Goal: Find specific page/section: Find specific page/section

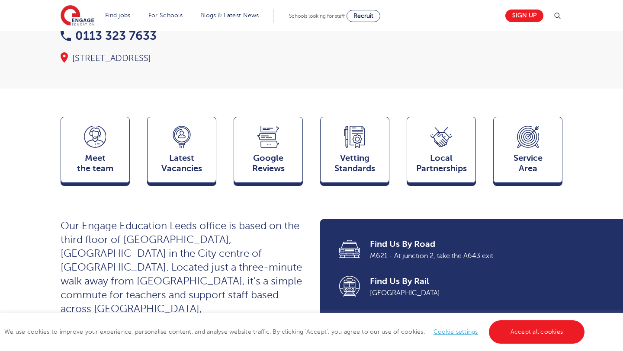
scroll to position [186, 0]
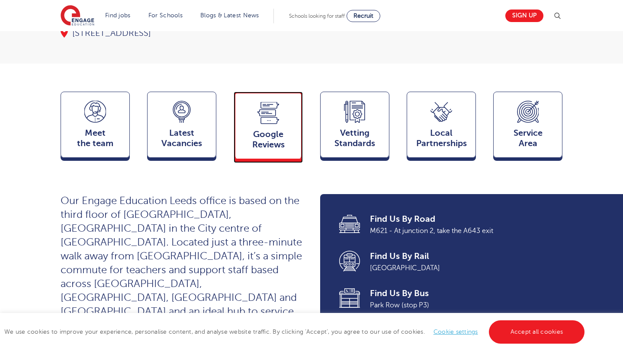
click at [268, 109] on div "Google Reviews Reviews" at bounding box center [268, 125] width 69 height 67
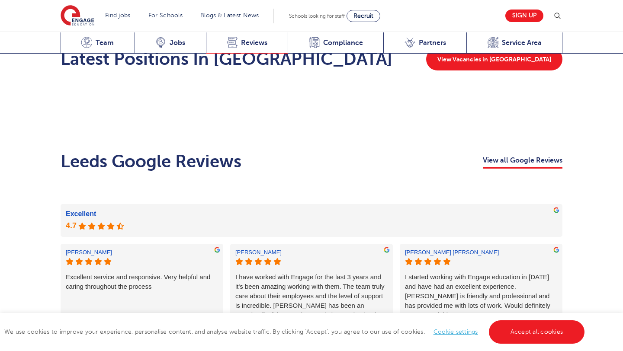
scroll to position [1307, 0]
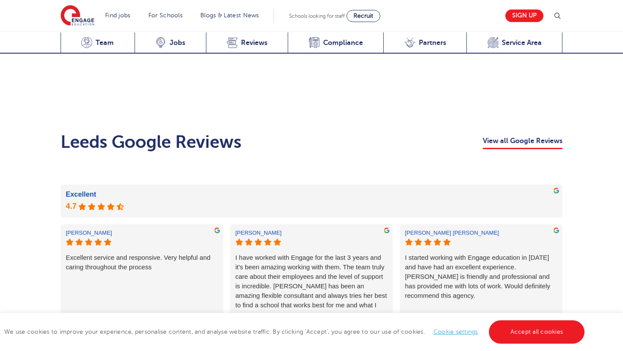
click at [324, 319] on link "More reviews" at bounding box center [312, 326] width 50 height 15
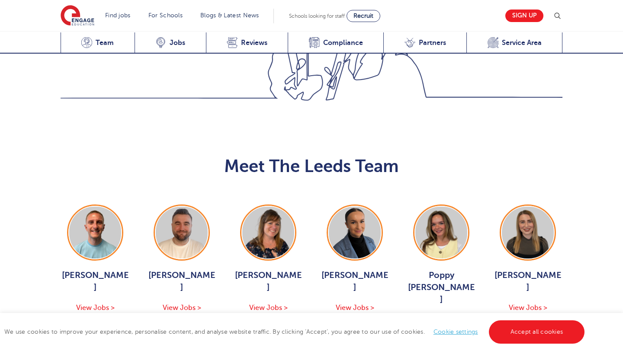
scroll to position [915, 0]
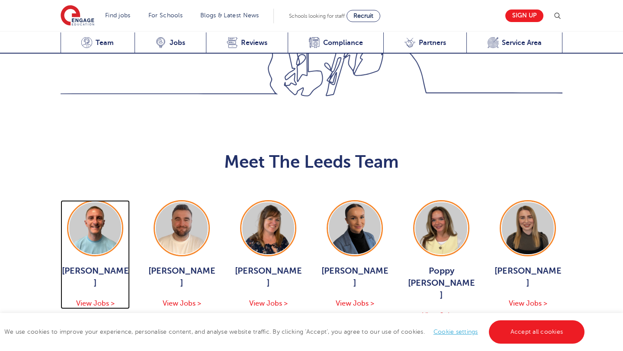
click at [98, 300] on span "View Jobs >" at bounding box center [95, 304] width 39 height 8
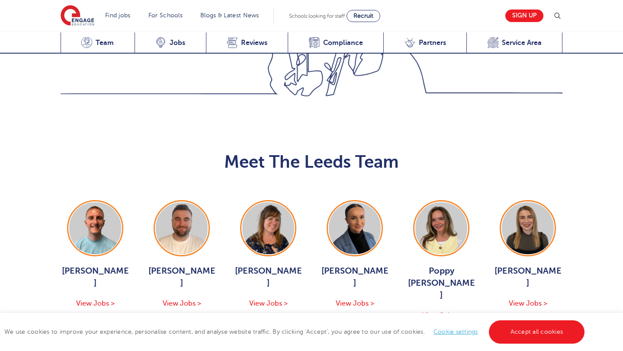
click at [344, 339] on button "Show More Of The Team" at bounding box center [311, 347] width 113 height 16
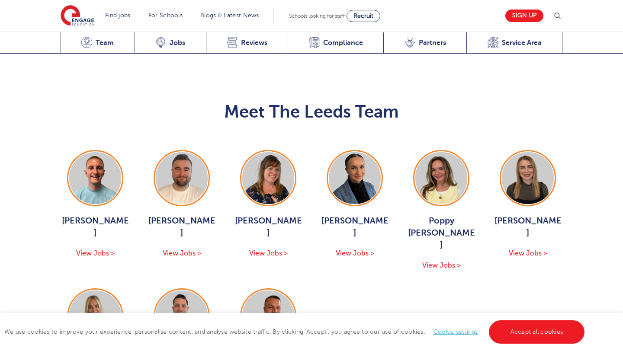
scroll to position [963, 0]
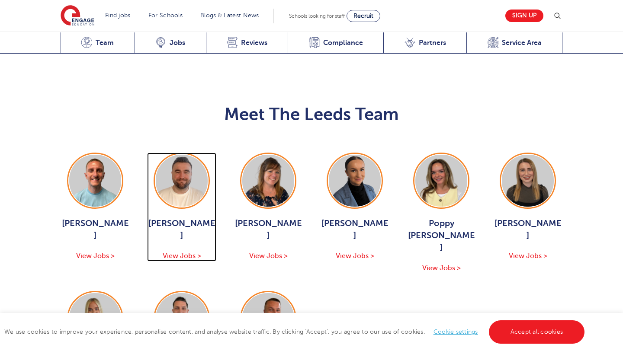
click at [188, 252] on span "View Jobs >" at bounding box center [182, 256] width 39 height 8
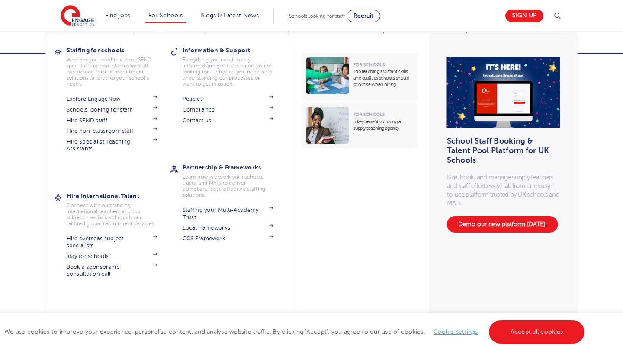
scroll to position [887, 0]
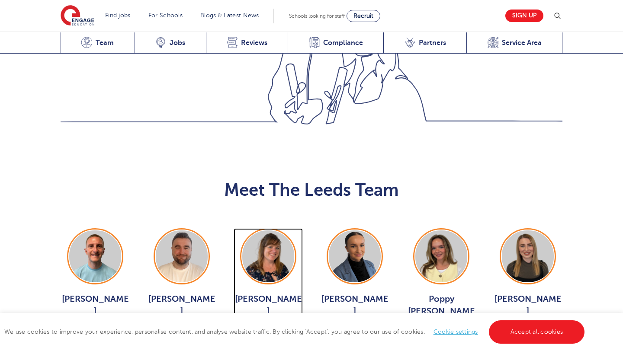
click at [281, 328] on span "View Jobs >" at bounding box center [268, 332] width 39 height 8
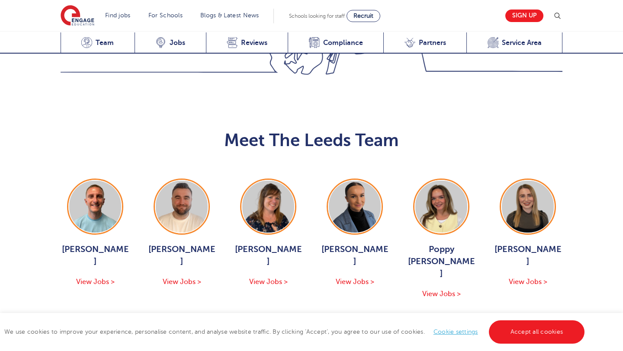
scroll to position [937, 0]
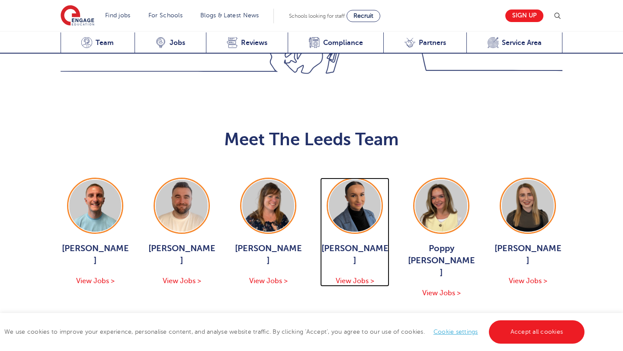
click at [363, 277] on span "View Jobs >" at bounding box center [355, 281] width 39 height 8
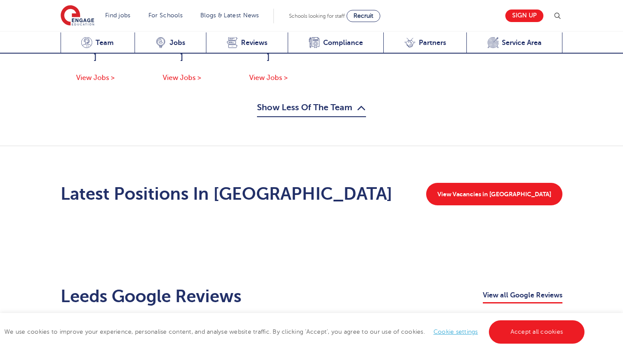
scroll to position [1280, 0]
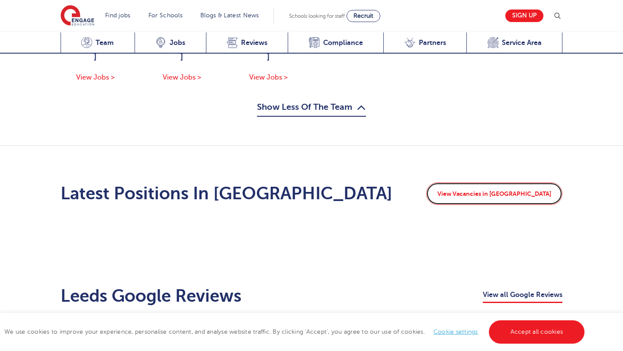
click at [506, 183] on link "View Vacancies in Leeds" at bounding box center [494, 194] width 136 height 22
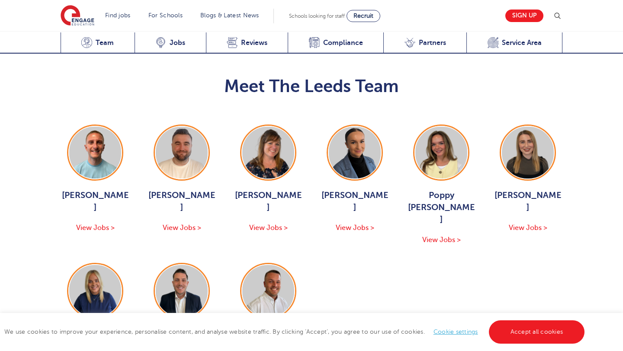
scroll to position [990, 0]
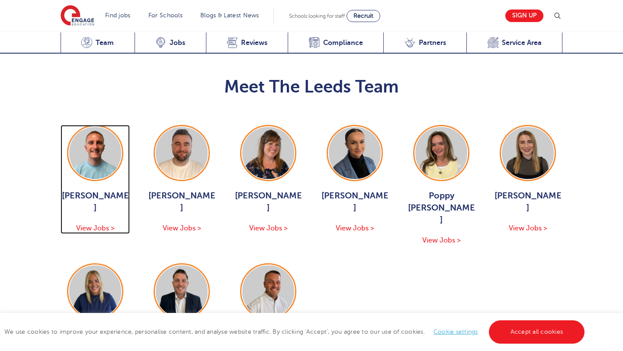
click at [103, 225] on span "View Jobs >" at bounding box center [95, 229] width 39 height 8
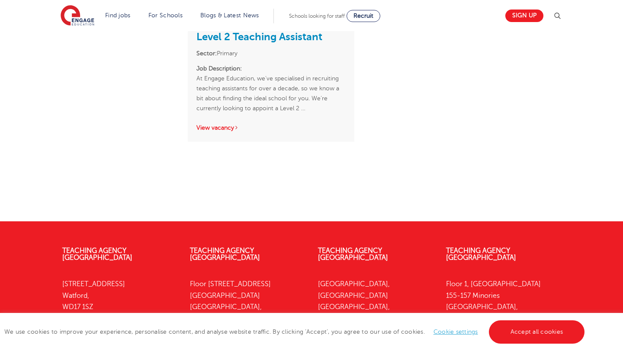
scroll to position [379, 0]
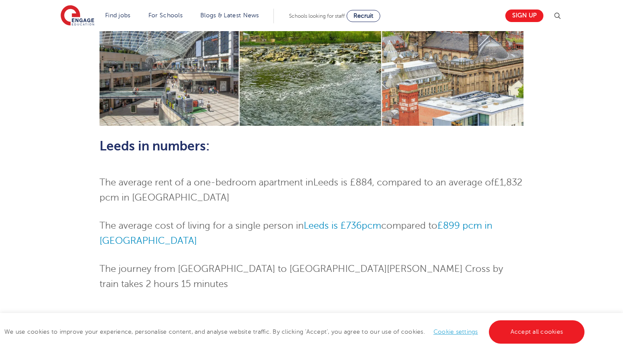
scroll to position [364, 0]
